Goal: Navigation & Orientation: Find specific page/section

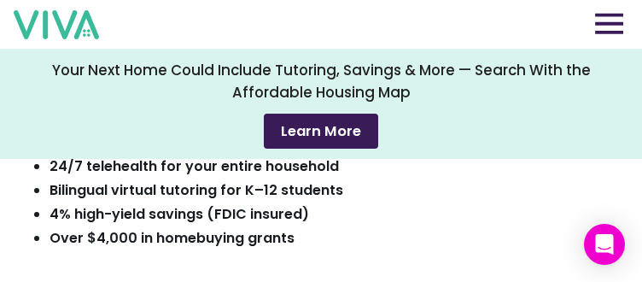
scroll to position [256, 0]
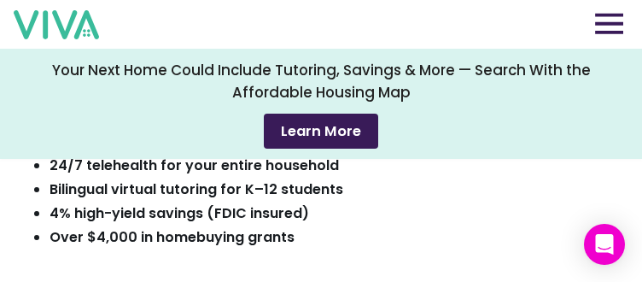
click at [403, 196] on div "Now Everyone Can Rent with Benefits Experience the joy of renting—and living—be…" at bounding box center [321, 141] width 578 height 466
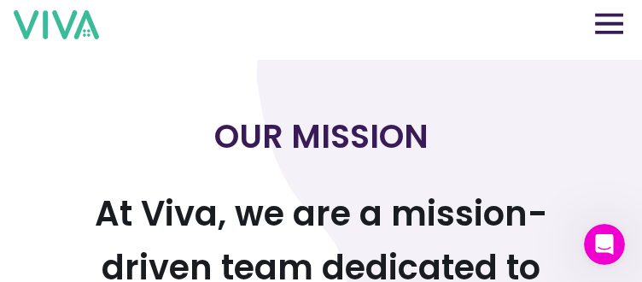
click at [603, 20] on button at bounding box center [609, 25] width 38 height 26
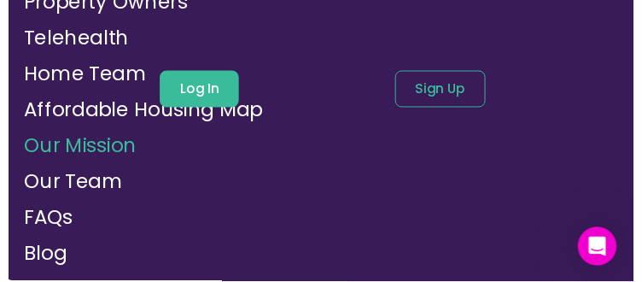
scroll to position [173, 0]
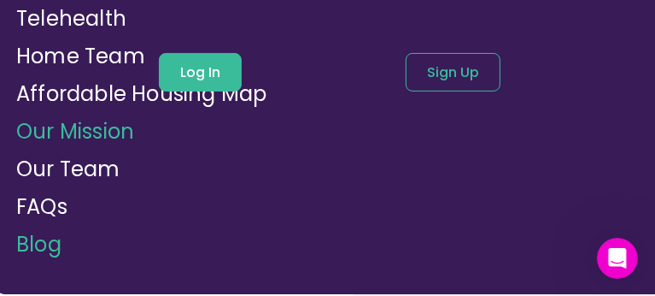
click at [49, 238] on link "Blog" at bounding box center [38, 244] width 45 height 28
